Goal: Task Accomplishment & Management: Complete application form

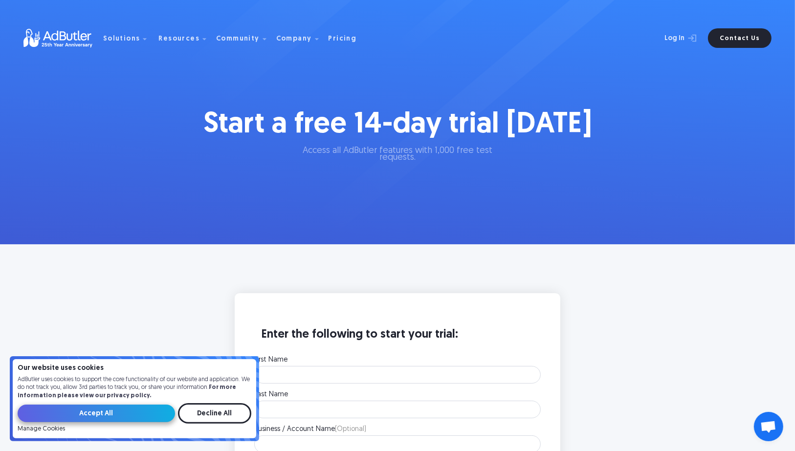
click at [113, 421] on input "Accept All" at bounding box center [96, 414] width 157 height 18
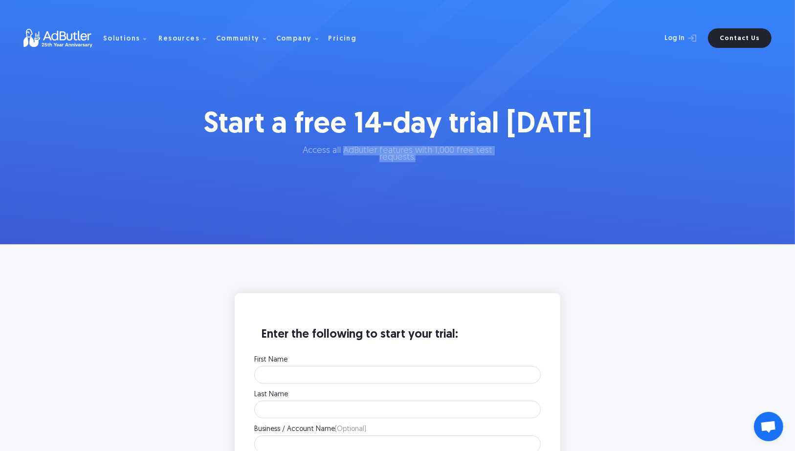
drag, startPoint x: 335, startPoint y: 148, endPoint x: 512, endPoint y: 164, distance: 177.3
click at [511, 163] on div "Start a free 14-day trial [DATE] Access all AdButler features with 1,000 free t…" at bounding box center [397, 122] width 395 height 245
click at [492, 176] on div "Start a free 14-day trial [DATE] Access all AdButler features with 1,000 free t…" at bounding box center [397, 122] width 395 height 245
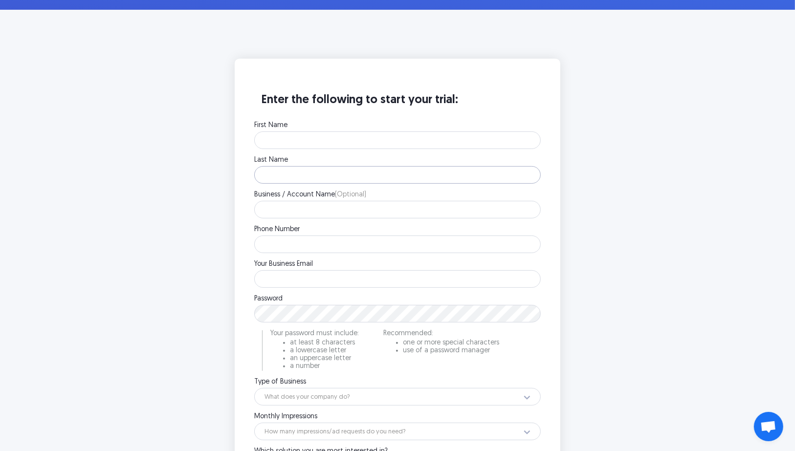
scroll to position [352, 0]
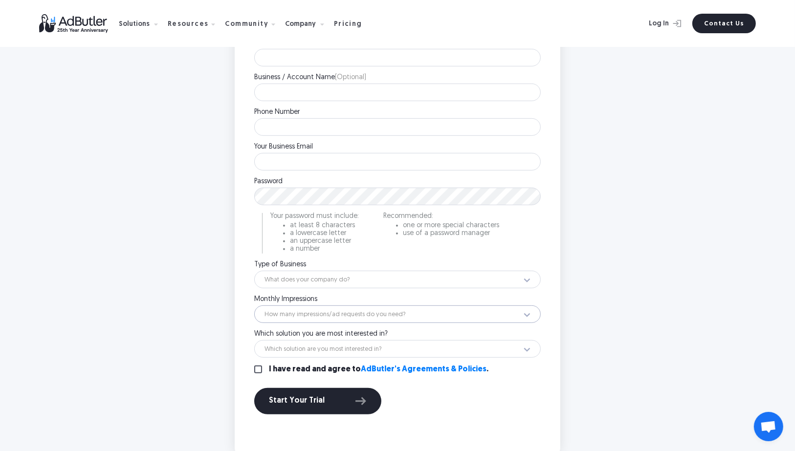
click at [439, 311] on select "How many impressions/ad requests do you need? Less than 1 million 1 - 10 millio…" at bounding box center [397, 315] width 287 height 18
click at [439, 312] on select "How many impressions/ad requests do you need? Less than 1 million 1 - 10 millio…" at bounding box center [397, 315] width 287 height 18
click at [438, 347] on select "Which solution are you most interested in? Display Ad Server Supply-Side Progra…" at bounding box center [397, 349] width 287 height 18
click at [338, 314] on select "How many impressions/ad requests do you need? Less than 1 million 1 - 10 millio…" at bounding box center [397, 315] width 287 height 18
click at [295, 281] on select "What does your company do? Ad Network Agency Advertiser Brand Publisher SSP DSP…" at bounding box center [397, 280] width 287 height 18
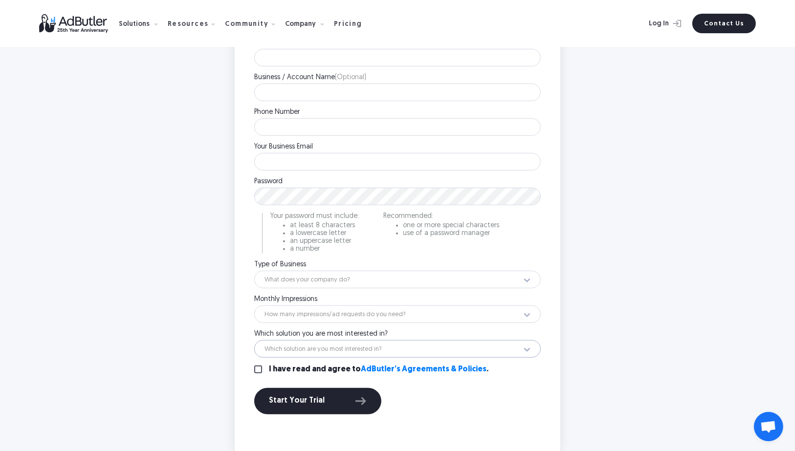
click at [318, 341] on select "Which solution are you most interested in? Display Ad Server Supply-Side Progra…" at bounding box center [397, 349] width 287 height 18
